Goal: Task Accomplishment & Management: Complete application form

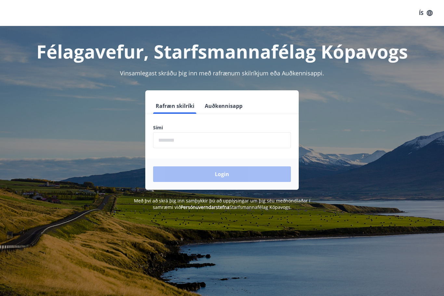
click at [221, 135] on input "phone" at bounding box center [222, 140] width 138 height 16
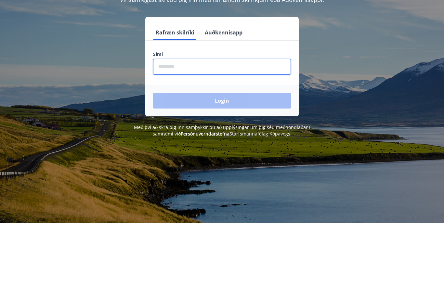
type input "********"
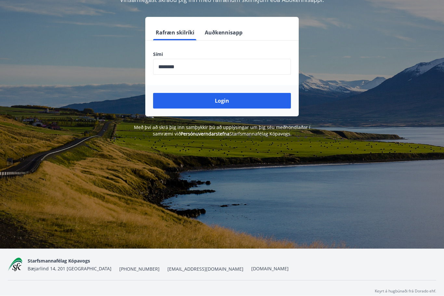
click at [244, 99] on button "Login" at bounding box center [222, 101] width 138 height 16
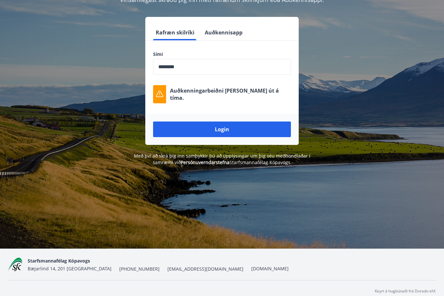
click at [255, 130] on button "Login" at bounding box center [222, 130] width 138 height 16
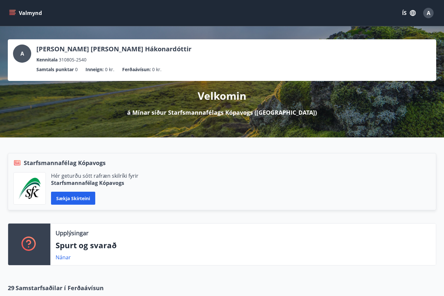
click at [84, 195] on button "Sækja skírteini" at bounding box center [73, 198] width 44 height 13
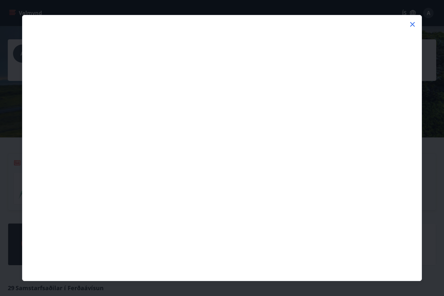
click at [426, 162] on div at bounding box center [222, 148] width 444 height 296
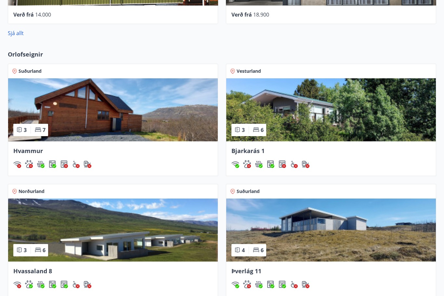
scroll to position [444, 0]
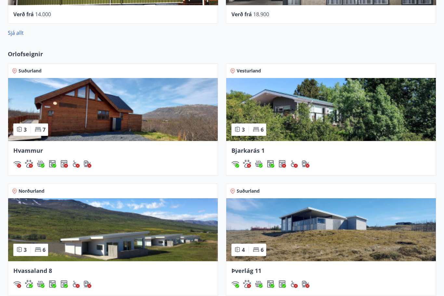
click at [360, 112] on img at bounding box center [331, 109] width 210 height 63
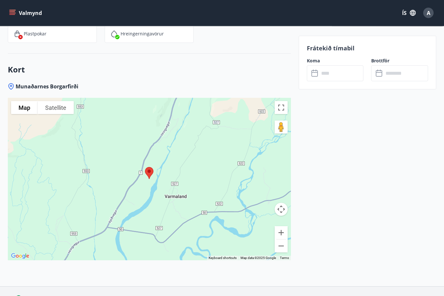
click at [342, 70] on input "text" at bounding box center [341, 73] width 45 height 16
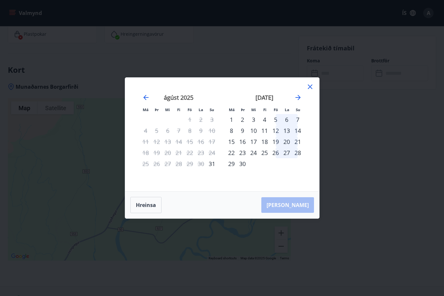
click at [300, 101] on icon "Move forward to switch to the next month." at bounding box center [298, 98] width 8 height 8
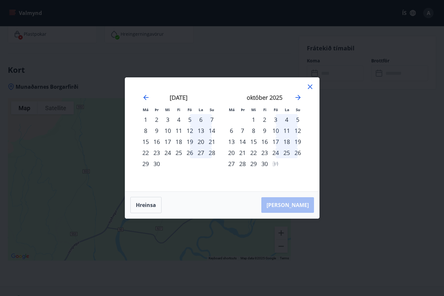
click at [196, 125] on div "6" at bounding box center [200, 119] width 11 height 11
click at [213, 125] on div "7" at bounding box center [211, 119] width 11 height 11
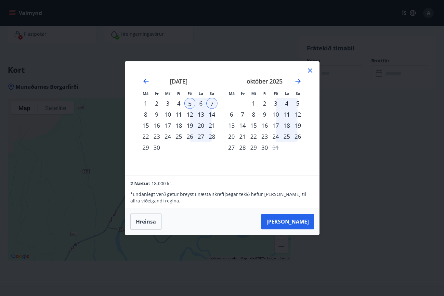
click at [302, 229] on button "Taka Frá" at bounding box center [287, 222] width 53 height 16
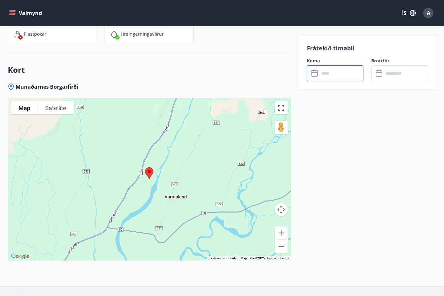
type input "******"
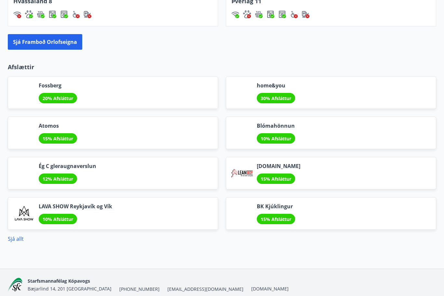
scroll to position [762, 0]
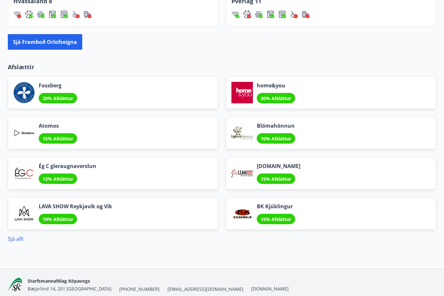
click at [169, 168] on div "Ég C gleraugnaverslun 12% Afsláttur" at bounding box center [113, 173] width 210 height 33
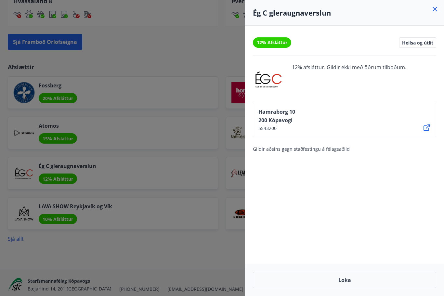
click at [200, 249] on div at bounding box center [222, 148] width 444 height 296
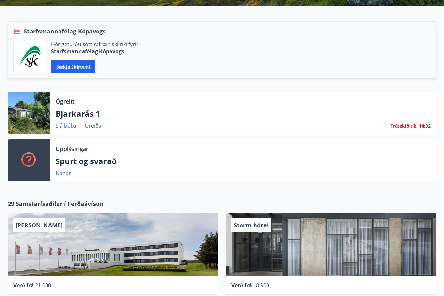
scroll to position [0, 0]
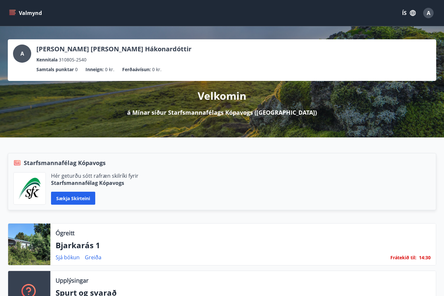
click at [11, 11] on icon "menu" at bounding box center [12, 13] width 7 height 7
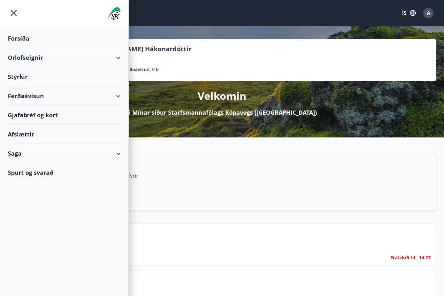
click at [104, 132] on div "Afslættir" at bounding box center [64, 134] width 113 height 19
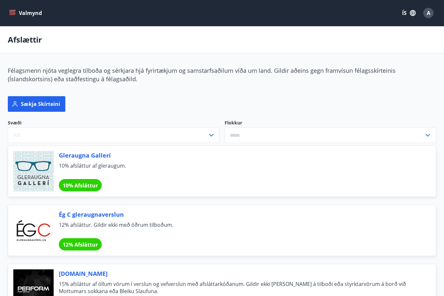
click at [13, 12] on icon "menu" at bounding box center [12, 11] width 6 height 1
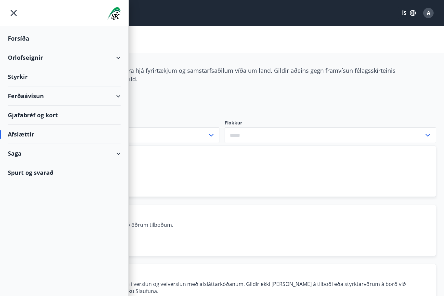
click at [20, 48] on div "Styrkir" at bounding box center [64, 38] width 113 height 19
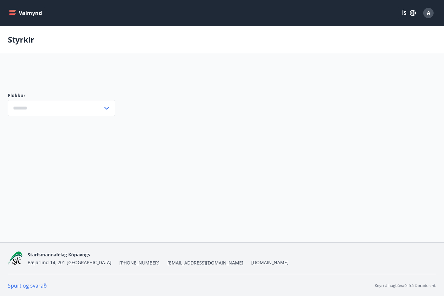
type input "***"
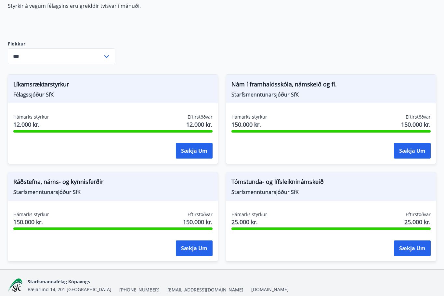
scroll to position [70, 0]
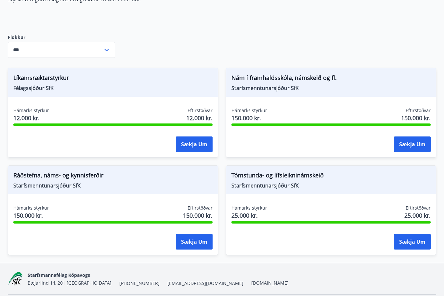
click at [409, 145] on button "Sækja um" at bounding box center [412, 145] width 37 height 16
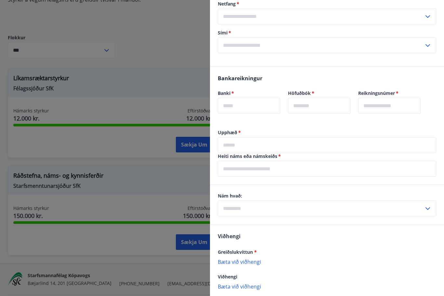
scroll to position [288, 0]
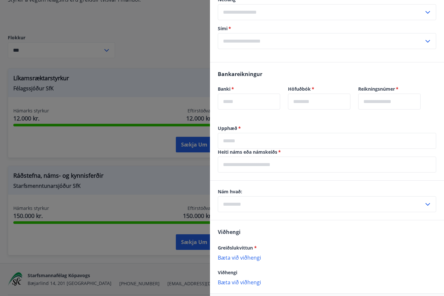
click at [281, 196] on input "text" at bounding box center [321, 204] width 206 height 16
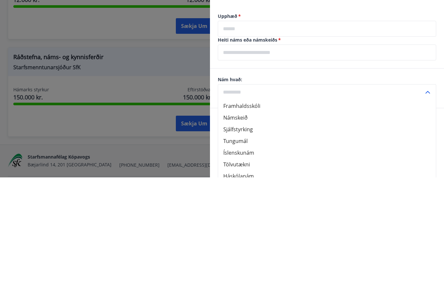
scroll to position [269, 0]
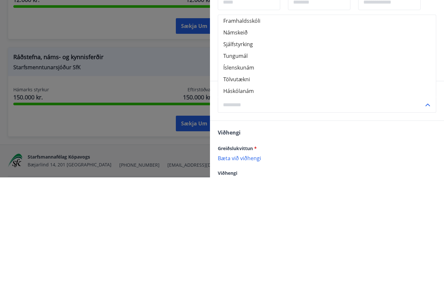
click at [253, 204] on li "Háskólanám" at bounding box center [327, 210] width 218 height 12
type input "**********"
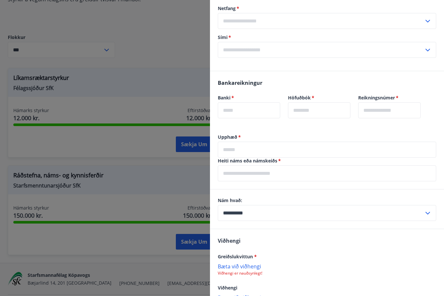
scroll to position [295, 0]
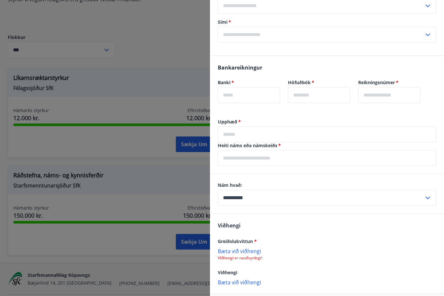
click at [248, 248] on p "Bæta við viðhengi" at bounding box center [327, 251] width 218 height 7
click at [244, 251] on p "receipt.pdf" at bounding box center [234, 255] width 27 height 8
click at [264, 248] on div "receipt.pdf" at bounding box center [327, 255] width 218 height 14
click at [239, 251] on div "receipt.pdf" at bounding box center [327, 255] width 218 height 14
click at [236, 251] on p "receipt.pdf" at bounding box center [234, 255] width 27 height 8
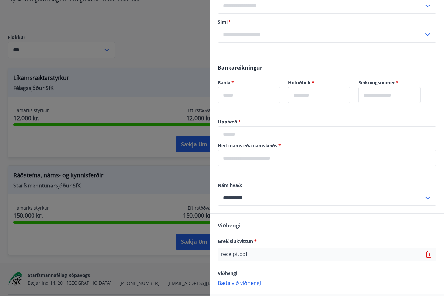
click at [238, 251] on p "receipt.pdf" at bounding box center [234, 255] width 27 height 8
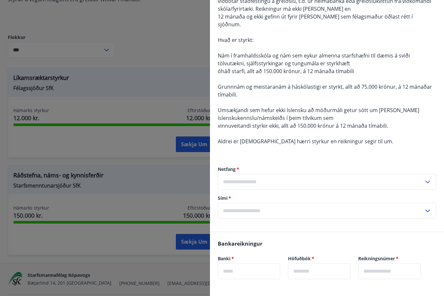
scroll to position [83, 0]
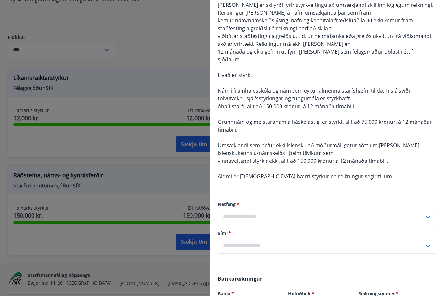
click at [273, 210] on input "text" at bounding box center [321, 217] width 206 height 16
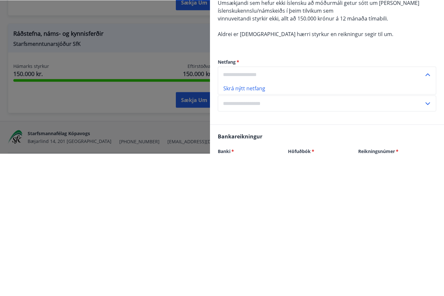
click at [288, 209] on input "text" at bounding box center [321, 217] width 206 height 16
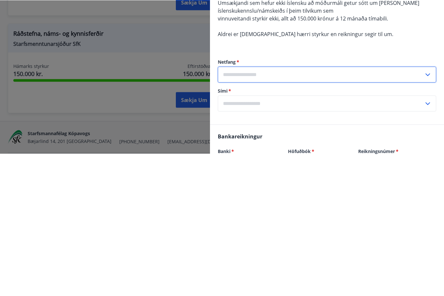
click at [430, 213] on icon at bounding box center [428, 217] width 8 height 8
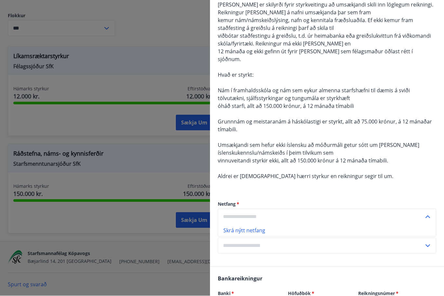
click at [253, 227] on li "Skrá nýtt netfang" at bounding box center [327, 231] width 218 height 12
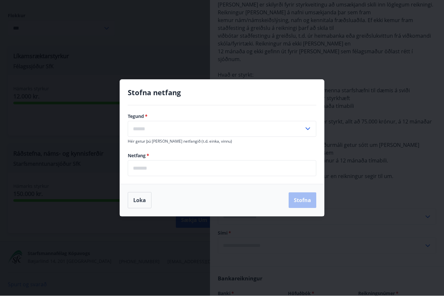
click at [248, 122] on input "text" at bounding box center [216, 129] width 176 height 16
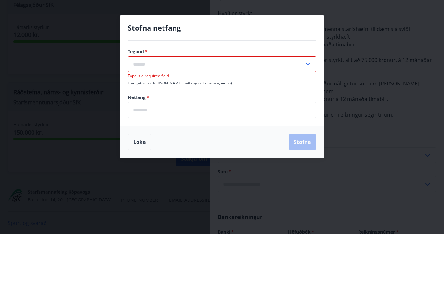
click at [372, 108] on div "Stofna netfang Tegund   * ​ Type is a required field Hér getur þú merkt netfang…" at bounding box center [222, 148] width 444 height 296
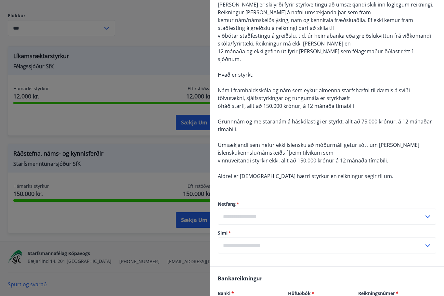
click at [308, 201] on label "Netfang   *" at bounding box center [327, 204] width 218 height 7
click at [301, 209] on input "text" at bounding box center [321, 217] width 206 height 16
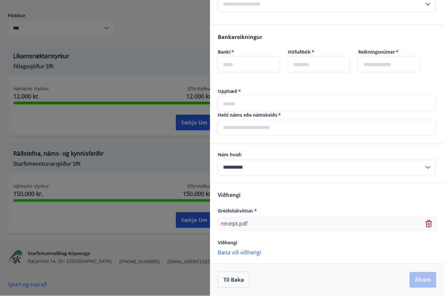
scroll to position [317, 0]
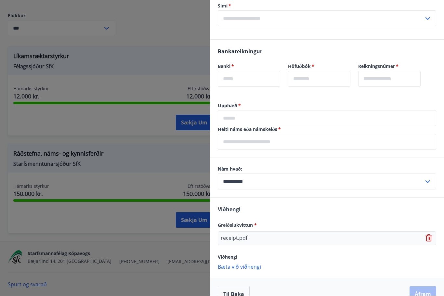
click at [429, 235] on icon at bounding box center [430, 239] width 8 height 8
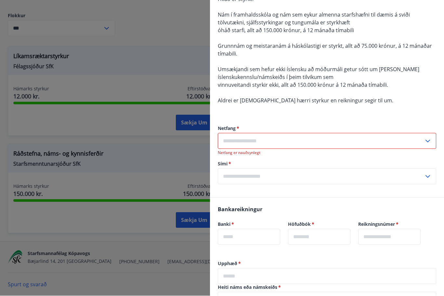
scroll to position [159, 0]
click at [322, 135] on input "text" at bounding box center [321, 141] width 206 height 16
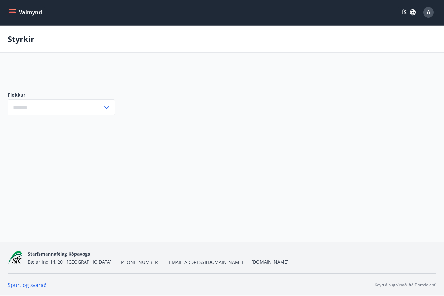
scroll to position [0, 0]
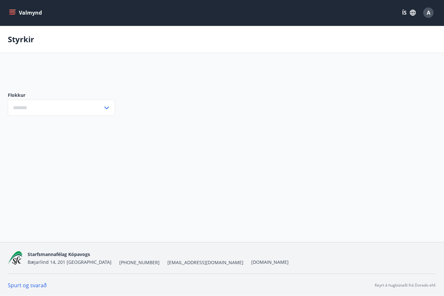
type input "***"
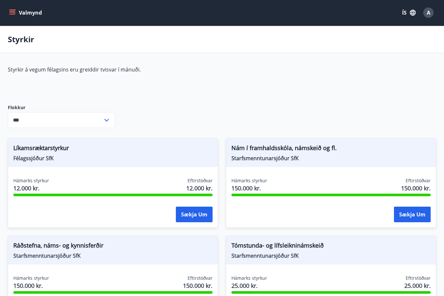
click at [408, 213] on button "Sækja um" at bounding box center [412, 215] width 37 height 16
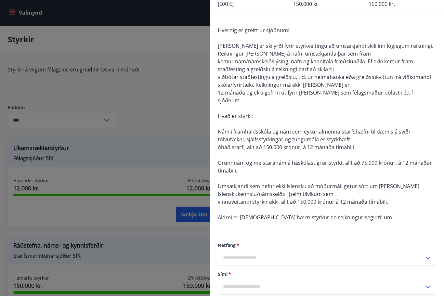
scroll to position [43, 0]
click at [330, 250] on input "text" at bounding box center [321, 258] width 206 height 16
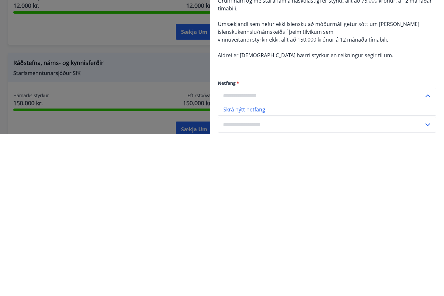
click at [324, 266] on li "Skrá nýtt netfang" at bounding box center [327, 272] width 218 height 12
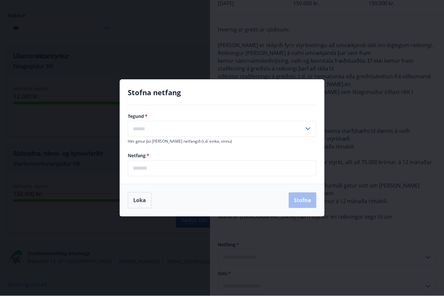
click at [282, 126] on input "text" at bounding box center [216, 129] width 176 height 16
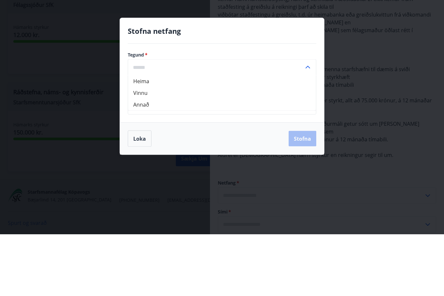
click at [303, 121] on input "text" at bounding box center [216, 129] width 176 height 16
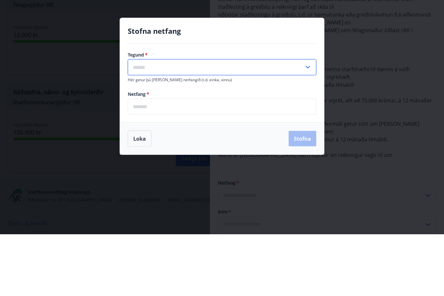
click at [307, 128] on icon at bounding box center [308, 129] width 5 height 3
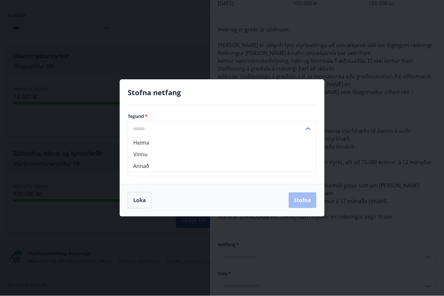
click at [282, 123] on input "text" at bounding box center [216, 129] width 176 height 16
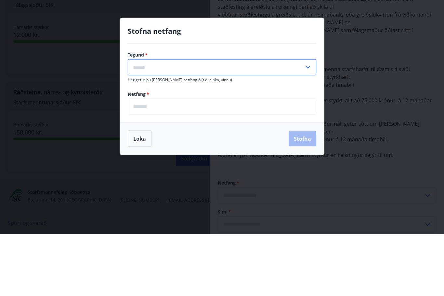
click at [287, 161] on input "email" at bounding box center [222, 169] width 189 height 16
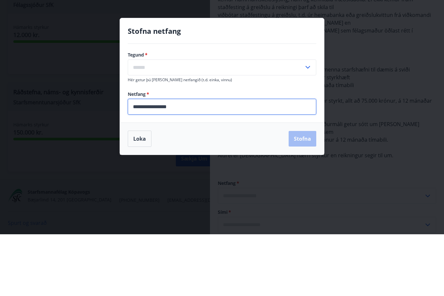
type input "**********"
click at [279, 121] on input "text" at bounding box center [216, 129] width 176 height 16
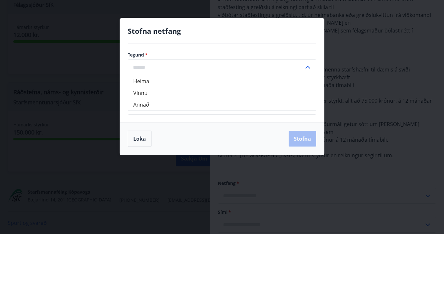
click at [271, 161] on li "Annað" at bounding box center [222, 167] width 188 height 12
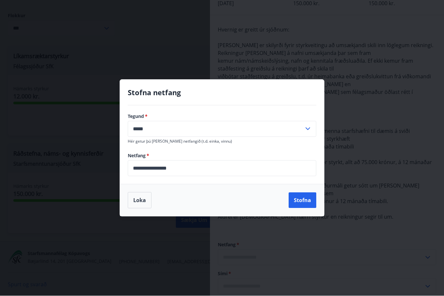
click at [276, 119] on div "Tegund   * ***** ​" at bounding box center [222, 125] width 189 height 24
click at [268, 123] on input "*****" at bounding box center [216, 129] width 176 height 16
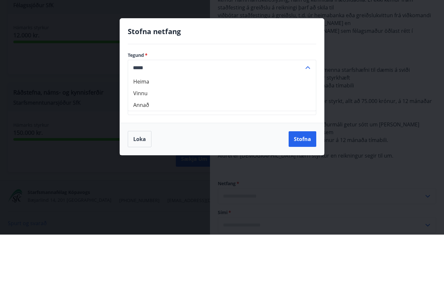
type input "*****"
click at [314, 121] on div "***** ​" at bounding box center [222, 129] width 189 height 16
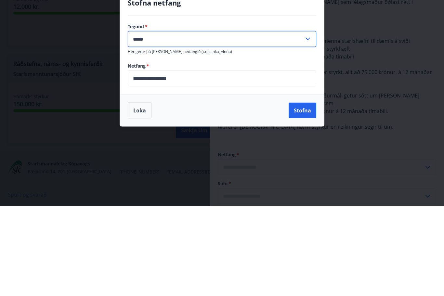
click at [305, 193] on button "Stofna" at bounding box center [303, 201] width 28 height 16
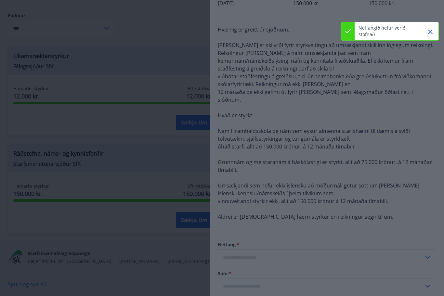
type input "**********"
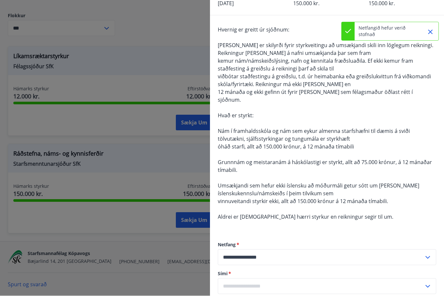
click at [305, 279] on input "text" at bounding box center [321, 287] width 206 height 16
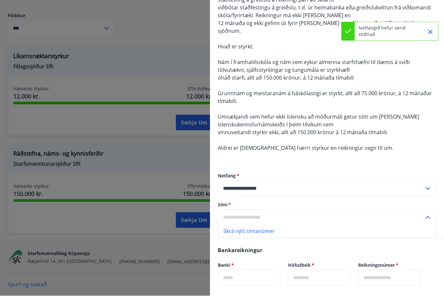
scroll to position [133, 0]
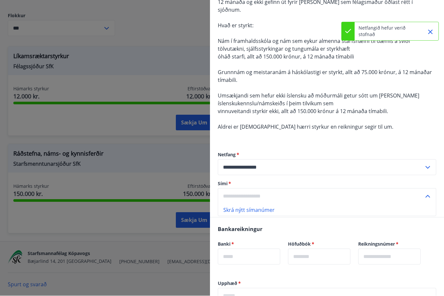
click at [271, 204] on li "Skrá nýtt símanúmer" at bounding box center [327, 210] width 218 height 12
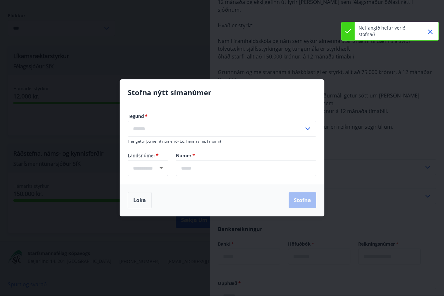
type input "****"
click at [289, 125] on input "text" at bounding box center [216, 129] width 176 height 16
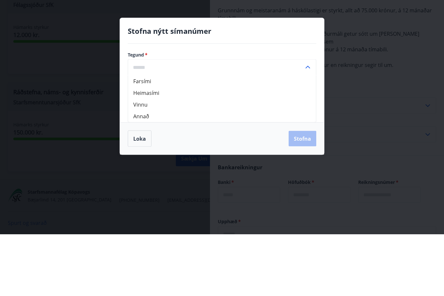
click at [292, 137] on li "Farsími" at bounding box center [222, 143] width 188 height 12
type input "*******"
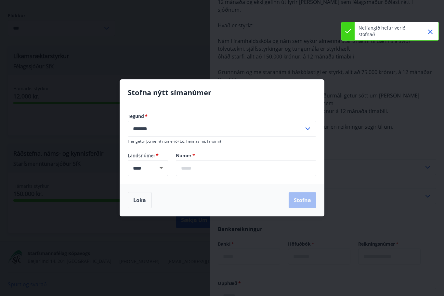
click at [282, 171] on input "text" at bounding box center [246, 169] width 140 height 16
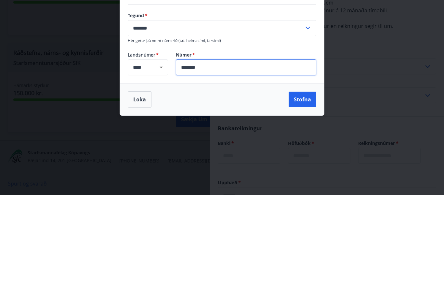
type input "*******"
click at [303, 193] on button "Stofna" at bounding box center [303, 201] width 28 height 16
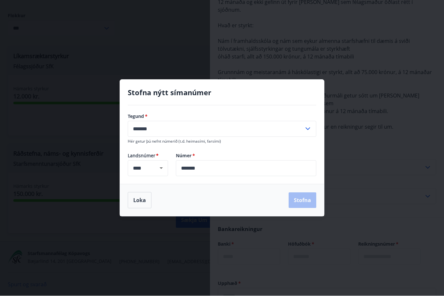
type input "**********"
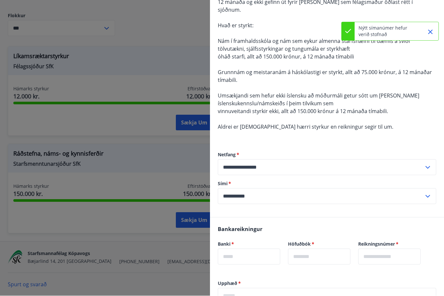
click at [256, 251] on input "text" at bounding box center [249, 257] width 62 height 16
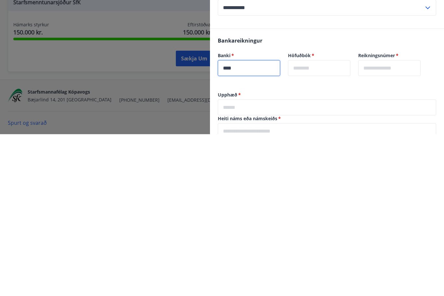
scroll to position [163, 0]
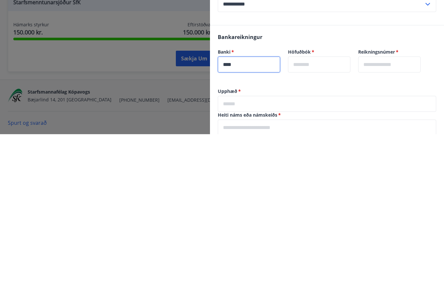
type input "****"
click at [342, 218] on input "text" at bounding box center [319, 226] width 62 height 16
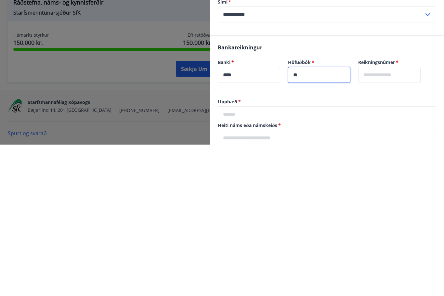
click at [398, 218] on input "text" at bounding box center [389, 226] width 62 height 16
click at [336, 218] on input "**" at bounding box center [319, 226] width 62 height 16
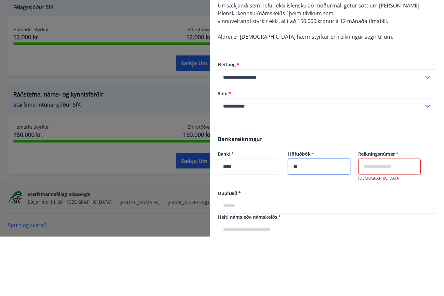
scroll to position [92, 0]
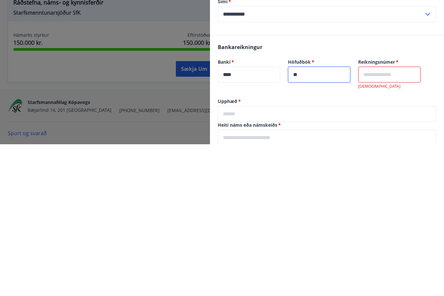
type input "**"
click at [396, 218] on input "text" at bounding box center [389, 226] width 62 height 16
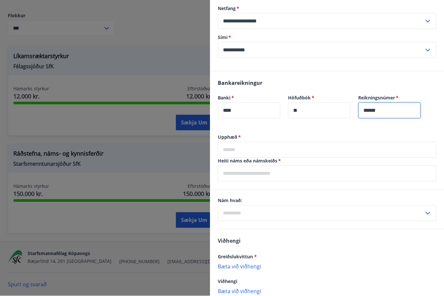
scroll to position [280, 0]
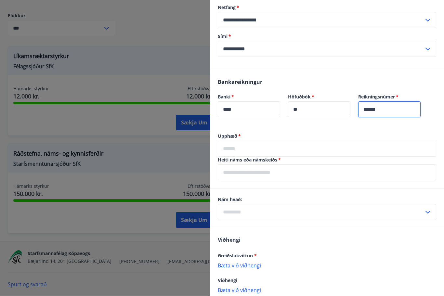
type input "******"
click at [383, 141] on input "text" at bounding box center [327, 149] width 218 height 16
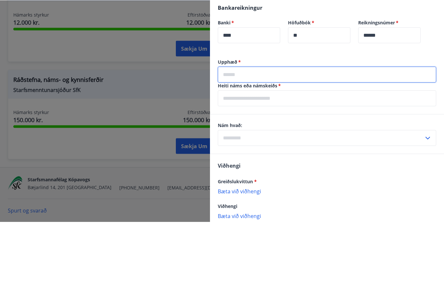
click at [327, 157] on div "Heiti náms eða námskeiðs   * ​" at bounding box center [327, 169] width 218 height 24
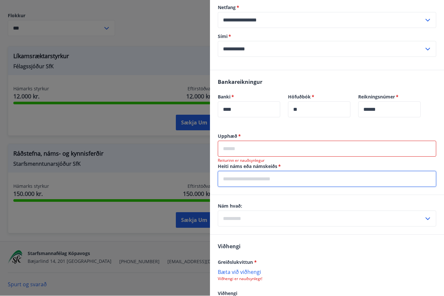
click at [353, 209] on div "Nám hvað: ​" at bounding box center [327, 215] width 218 height 24
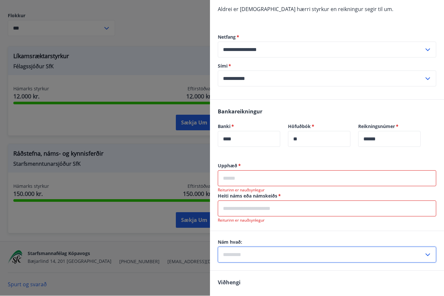
scroll to position [275, 0]
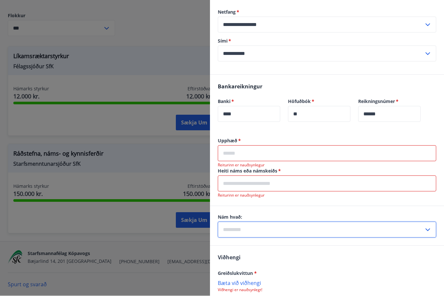
click at [349, 147] on input "text" at bounding box center [327, 154] width 218 height 16
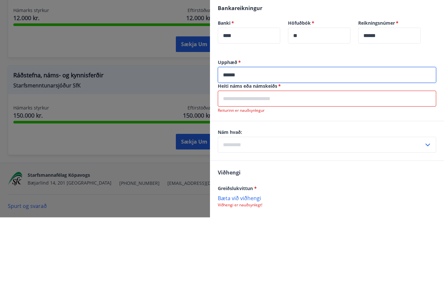
type input "******"
click at [329, 169] on input "text" at bounding box center [327, 177] width 218 height 16
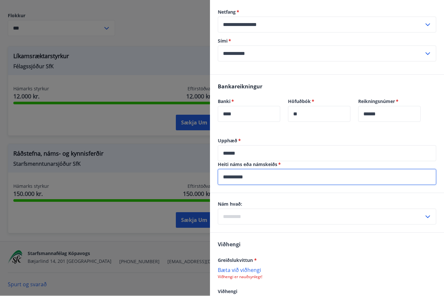
type input "**********"
click at [347, 209] on input "text" at bounding box center [321, 217] width 206 height 16
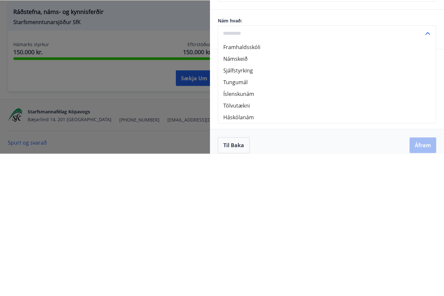
scroll to position [316, 0]
click at [244, 254] on li "Háskólanám" at bounding box center [327, 260] width 218 height 12
type input "**********"
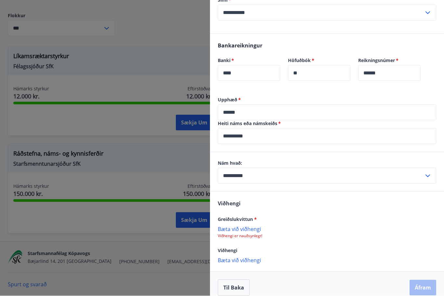
click at [248, 226] on p "Bæta við viðhengi" at bounding box center [327, 229] width 218 height 7
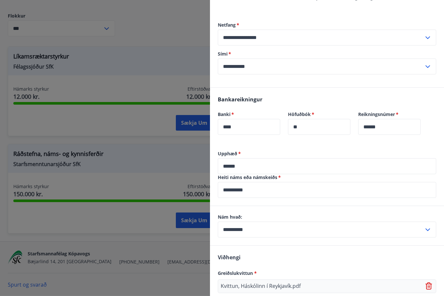
scroll to position [263, 0]
click at [236, 158] on input "******" at bounding box center [327, 166] width 218 height 16
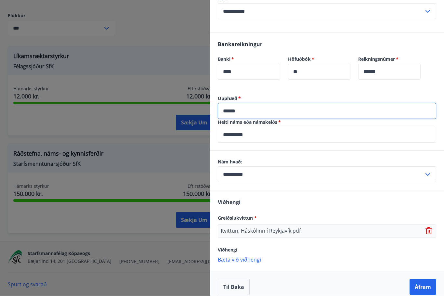
scroll to position [317, 0]
click at [421, 280] on button "Áfram" at bounding box center [423, 288] width 27 height 16
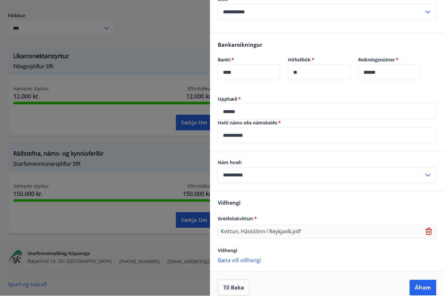
click at [426, 280] on button "Áfram" at bounding box center [423, 288] width 27 height 16
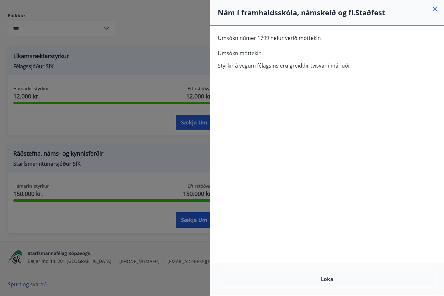
scroll to position [21, 0]
click at [363, 284] on button "Loka" at bounding box center [327, 279] width 218 height 16
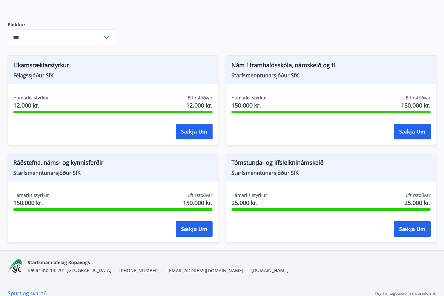
scroll to position [0, 0]
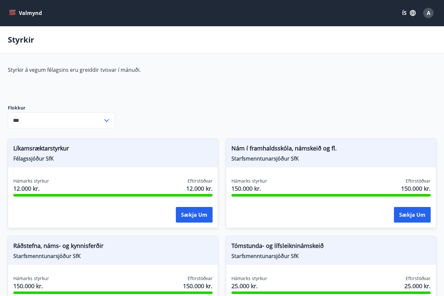
click at [7, 6] on div "Valmynd ÍS A" at bounding box center [222, 13] width 444 height 26
click at [16, 14] on button "Valmynd" at bounding box center [26, 13] width 37 height 12
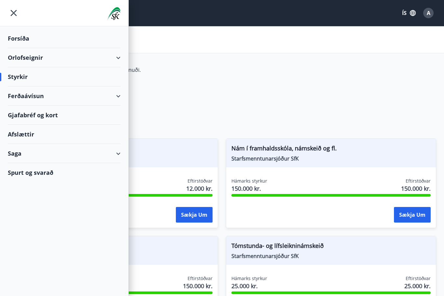
click at [18, 84] on div "Styrkir" at bounding box center [64, 76] width 113 height 19
click at [15, 74] on div "Styrkir" at bounding box center [64, 76] width 113 height 19
click at [11, 42] on div "Forsíða" at bounding box center [64, 38] width 113 height 19
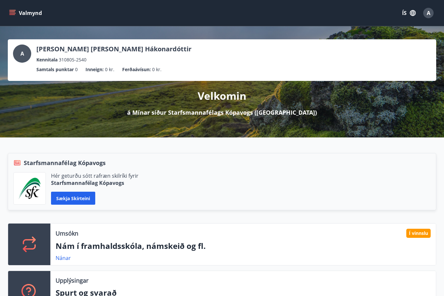
click at [83, 187] on div "Hér geturðu sótt rafræn skilríki fyrir Starfsmannafélag Kópavogs Sækja skírteini" at bounding box center [94, 188] width 87 height 33
click at [87, 201] on button "Sækja skírteini" at bounding box center [73, 198] width 44 height 13
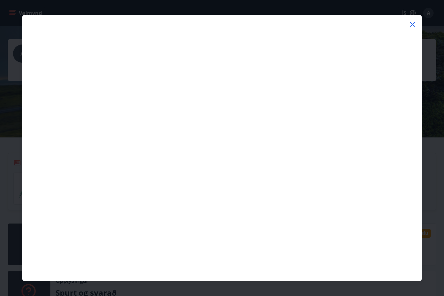
click at [418, 19] on div at bounding box center [221, 19] width 399 height 8
click at [413, 23] on icon at bounding box center [413, 24] width 8 height 8
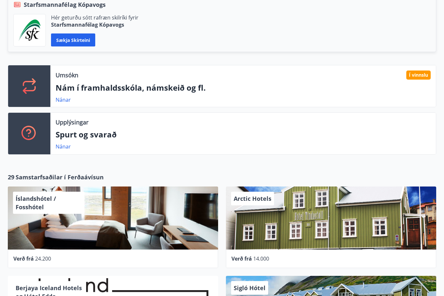
scroll to position [158, 0]
click at [308, 80] on div "Umsókn Í vinnslu Nám í framhaldsskóla, námskeið og fl. [GEOGRAPHIC_DATA]" at bounding box center [243, 87] width 386 height 42
click at [60, 81] on div "Umsókn Í vinnslu Nám í framhaldsskóla, námskeið og fl. [GEOGRAPHIC_DATA]" at bounding box center [243, 87] width 386 height 42
click at [66, 134] on p "Spurt og svarað" at bounding box center [243, 134] width 375 height 11
click at [25, 133] on icon at bounding box center [29, 134] width 16 height 16
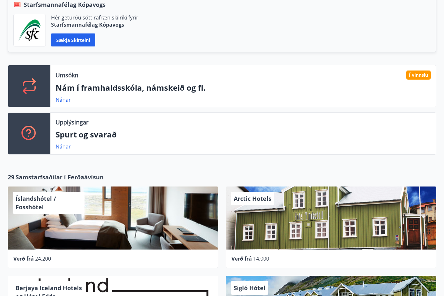
scroll to position [0, 0]
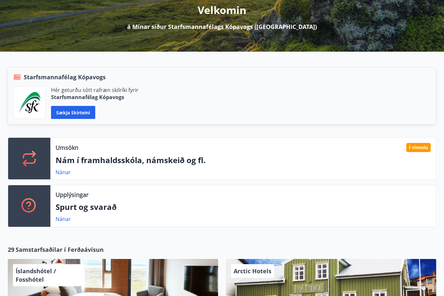
click at [62, 216] on link "Nánar" at bounding box center [63, 219] width 15 height 7
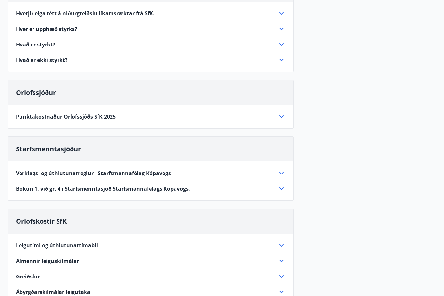
scroll to position [170, 0]
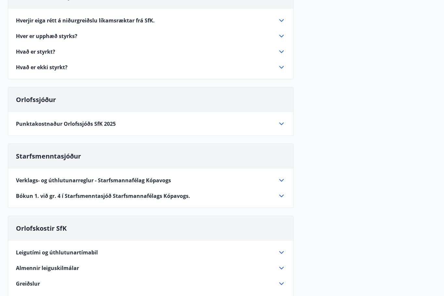
click at [279, 122] on icon at bounding box center [282, 124] width 8 height 8
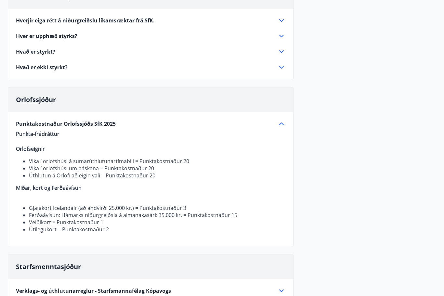
click at [277, 123] on div "Punktakostnaður Orlofssjóðs SfK 2025" at bounding box center [147, 123] width 262 height 7
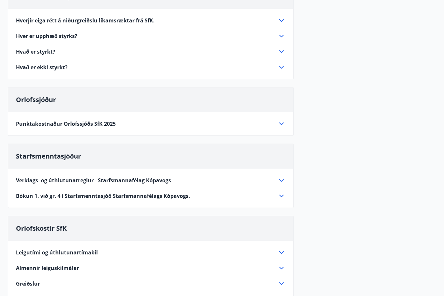
click at [280, 182] on icon at bounding box center [282, 181] width 8 height 8
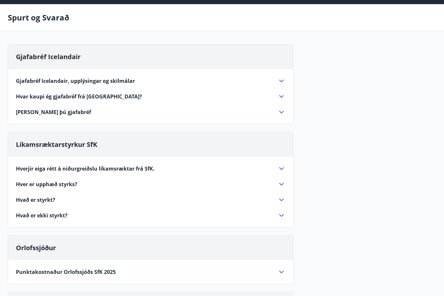
scroll to position [0, 0]
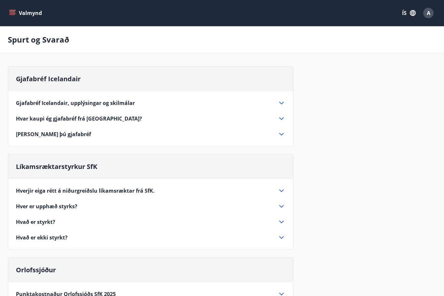
click at [8, 8] on button "Valmynd" at bounding box center [26, 13] width 37 height 12
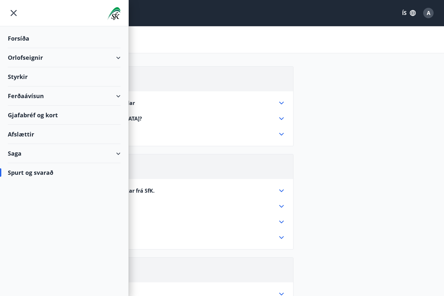
click at [14, 131] on div "Afslættir" at bounding box center [64, 134] width 113 height 19
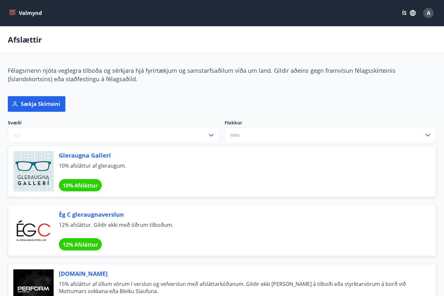
click at [219, 167] on span "10% afsláttur af gleraugum." at bounding box center [239, 169] width 361 height 14
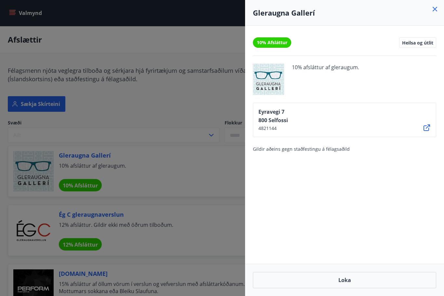
click at [61, 175] on div at bounding box center [222, 148] width 444 height 296
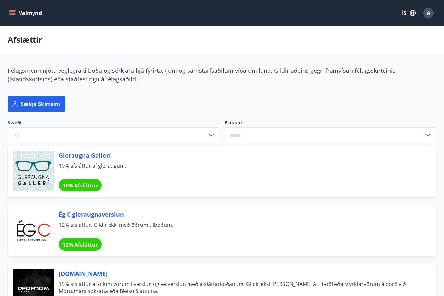
click at [37, 216] on div at bounding box center [33, 230] width 40 height 40
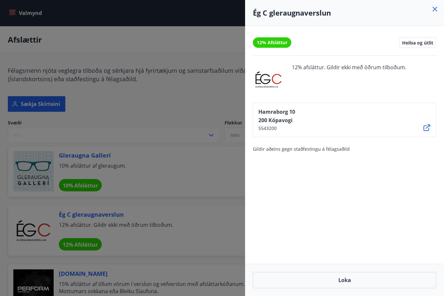
click at [219, 108] on div at bounding box center [222, 148] width 444 height 296
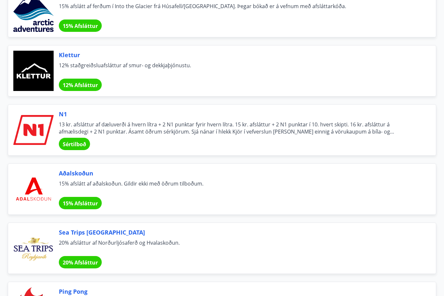
scroll to position [2354, 0]
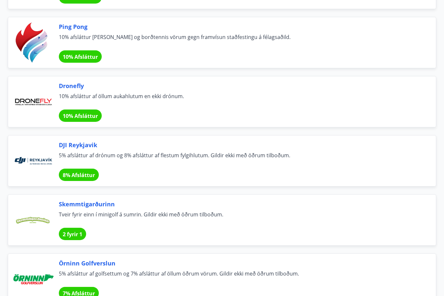
click at [74, 234] on span "2 fyrir 1" at bounding box center [73, 234] width 20 height 7
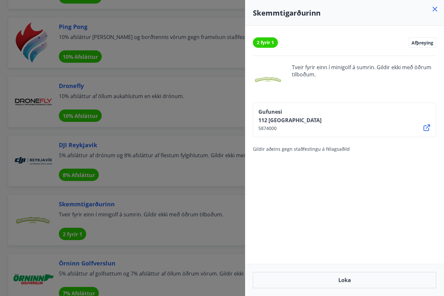
click at [149, 235] on div at bounding box center [222, 148] width 444 height 296
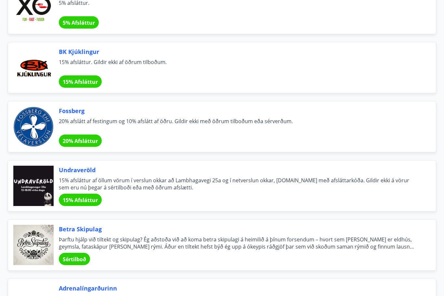
scroll to position [1169, 0]
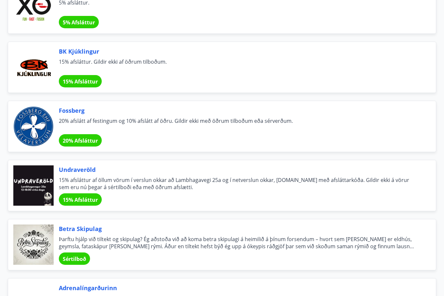
click at [122, 241] on span "Þarftu hjálp við tiltekt og skipulag? Ég aðstoða við að koma betra skipulagi á …" at bounding box center [239, 243] width 361 height 14
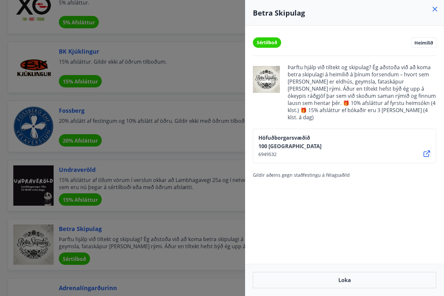
click at [178, 162] on div at bounding box center [222, 148] width 444 height 296
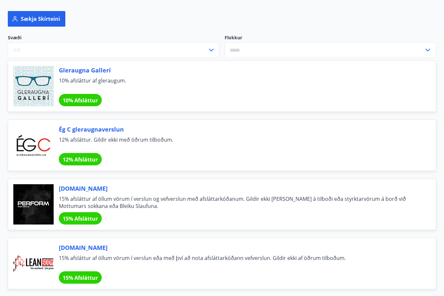
scroll to position [0, 0]
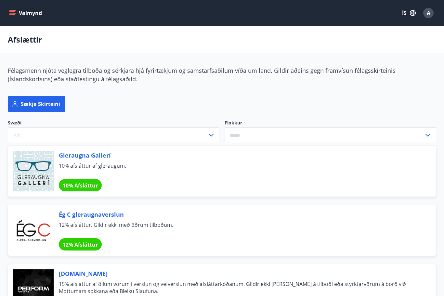
click at [17, 9] on button "Valmynd" at bounding box center [26, 13] width 37 height 12
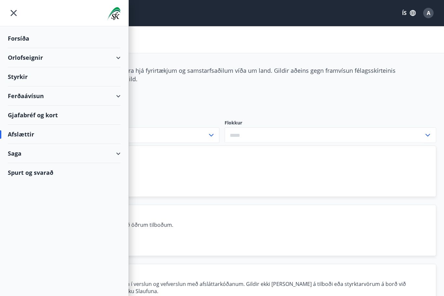
click at [23, 48] on div "Styrkir" at bounding box center [64, 38] width 113 height 19
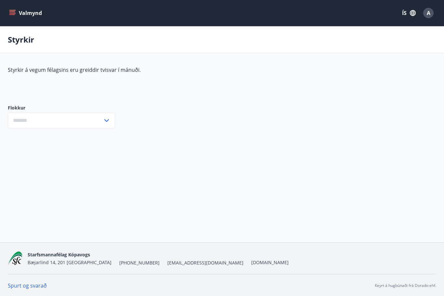
type input "***"
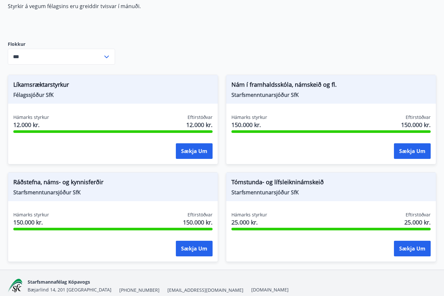
scroll to position [70, 0]
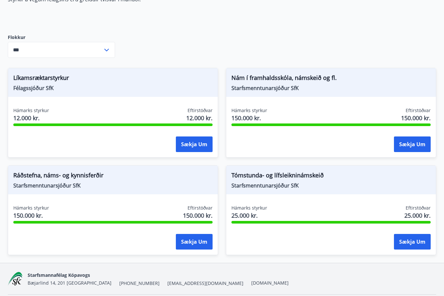
click at [198, 148] on button "Sækja um" at bounding box center [194, 145] width 37 height 16
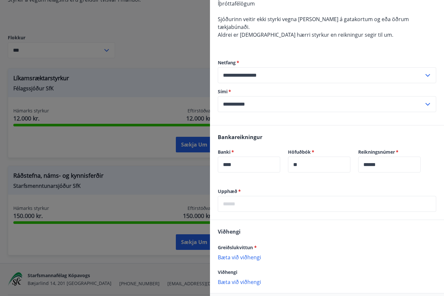
scroll to position [217, 0]
click at [279, 196] on input "text" at bounding box center [327, 204] width 218 height 16
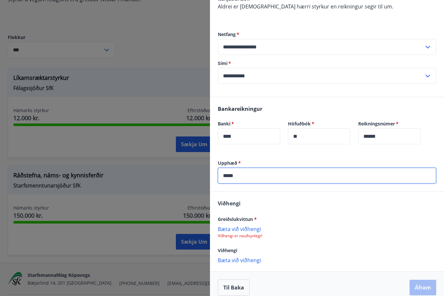
scroll to position [245, 0]
type input "*****"
click at [246, 226] on p "Bæta við viðhengi" at bounding box center [327, 229] width 218 height 7
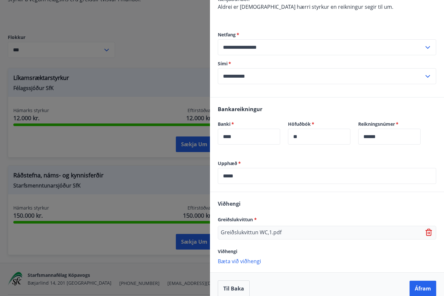
click at [245, 216] on span "Greiðslukvittun *" at bounding box center [237, 219] width 39 height 6
click at [251, 258] on p "Bæta við viðhengi" at bounding box center [327, 261] width 218 height 7
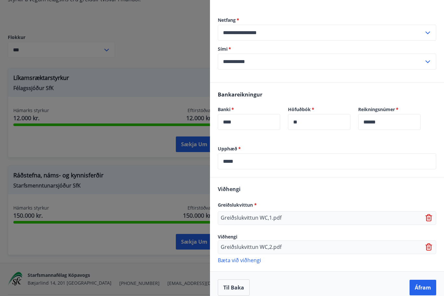
scroll to position [259, 0]
click at [415, 285] on button "Áfram" at bounding box center [423, 288] width 27 height 16
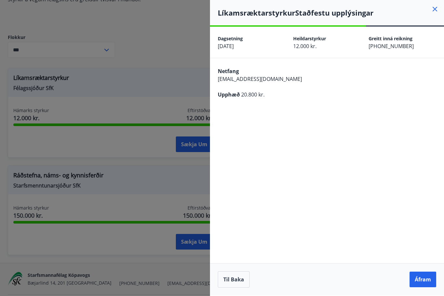
scroll to position [21, 0]
click at [418, 277] on button "Áfram" at bounding box center [423, 280] width 27 height 16
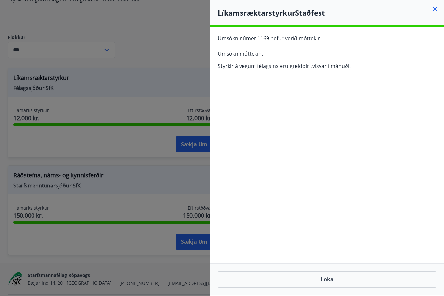
click at [349, 278] on button "Loka" at bounding box center [327, 279] width 218 height 16
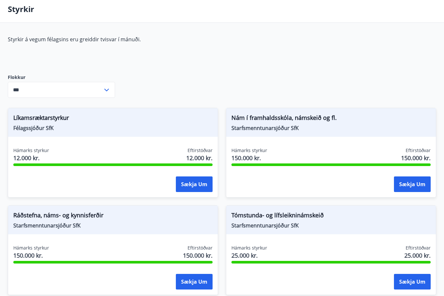
scroll to position [0, 0]
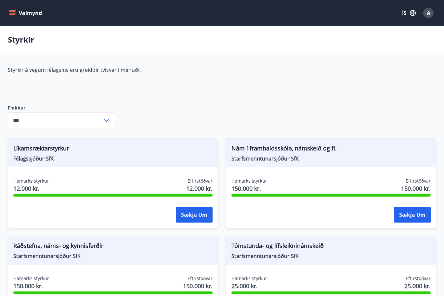
click at [20, 3] on div "Valmynd ÍS A" at bounding box center [222, 13] width 444 height 26
click at [13, 13] on icon "menu" at bounding box center [12, 13] width 7 height 1
click at [267, 90] on div "Styrkir á vegum félagsins eru greiddir tvisvar í mánuði." at bounding box center [161, 80] width 307 height 28
click at [202, 176] on div "Líkamsræktarstyrkur Félagssjóður SfK Hámarks styrkur 12.000 kr. Eftirstöðvar 12…" at bounding box center [113, 183] width 210 height 90
click at [10, 12] on icon "menu" at bounding box center [12, 11] width 6 height 1
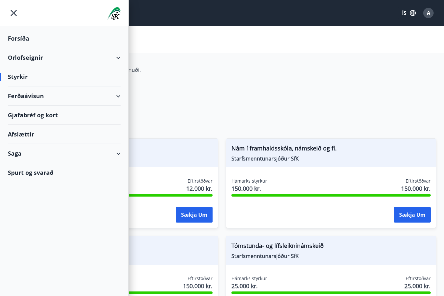
click at [23, 152] on div "Saga" at bounding box center [64, 153] width 113 height 19
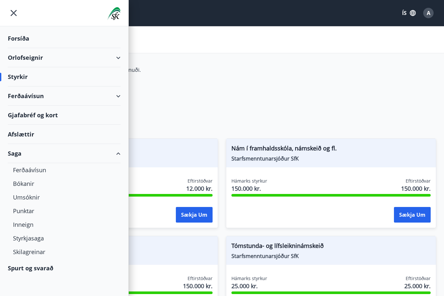
click at [25, 39] on div "Forsíða" at bounding box center [64, 38] width 113 height 19
